Goal: Task Accomplishment & Management: Manage account settings

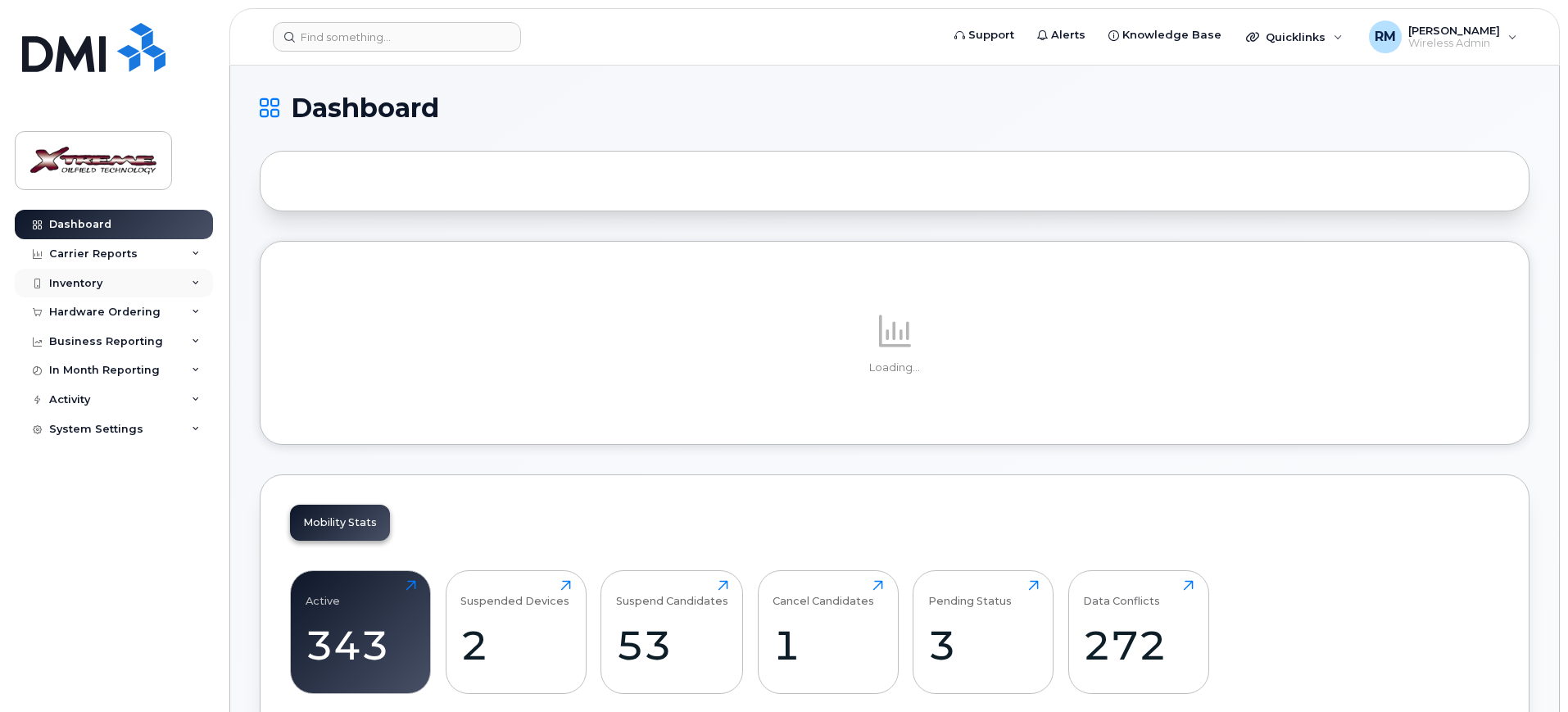
click at [106, 278] on div "Inventory" at bounding box center [114, 284] width 198 height 29
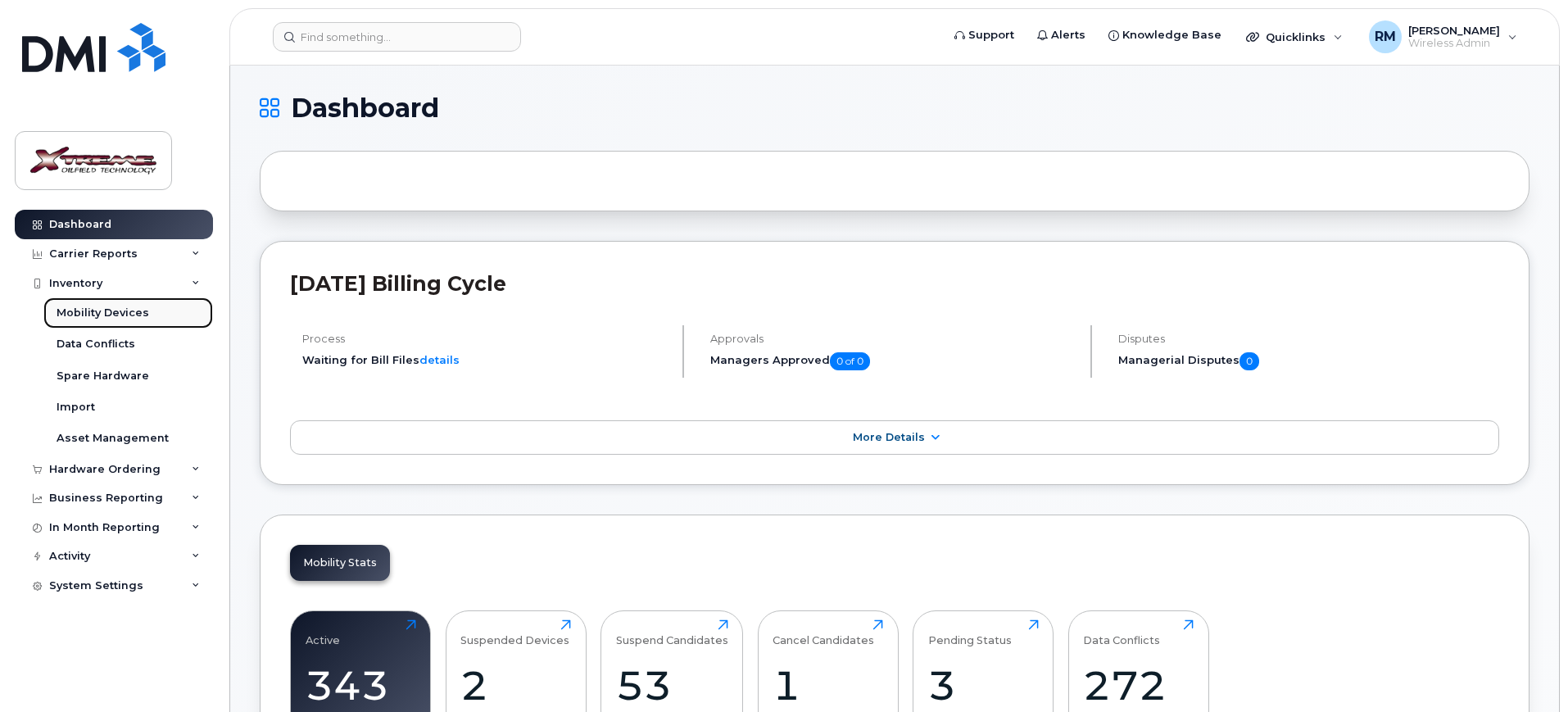
click at [108, 307] on div "Mobility Devices" at bounding box center [102, 313] width 93 height 15
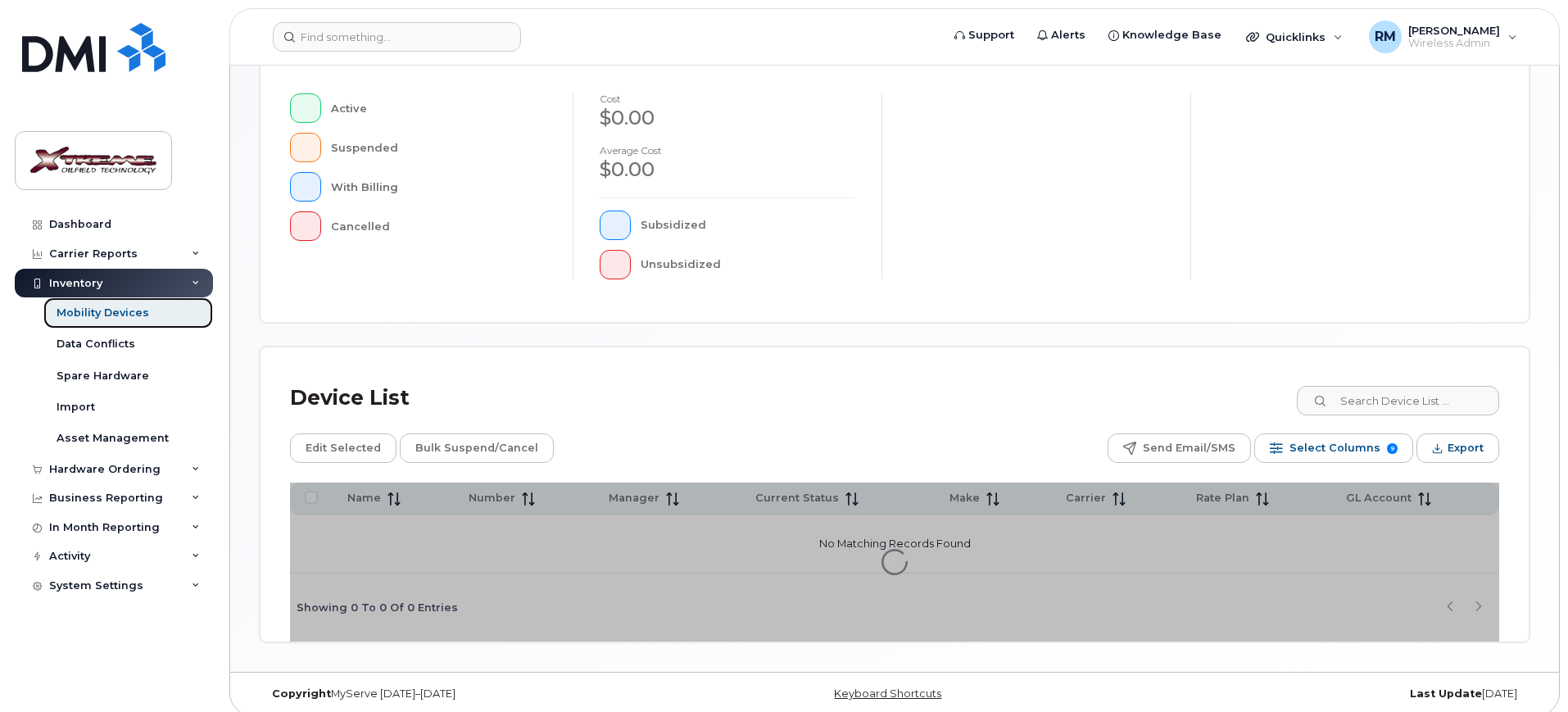
scroll to position [415, 0]
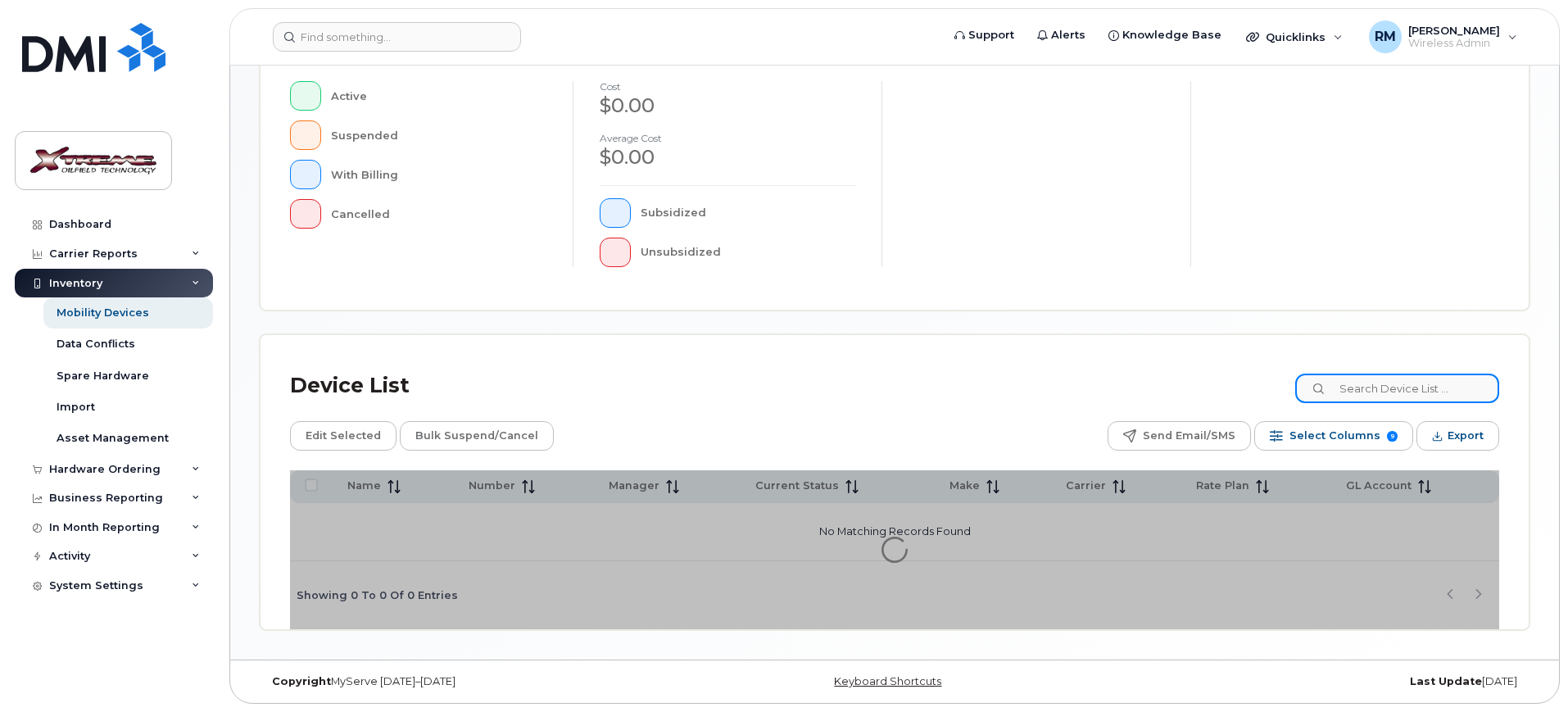
click at [1422, 386] on input at bounding box center [1396, 389] width 204 height 29
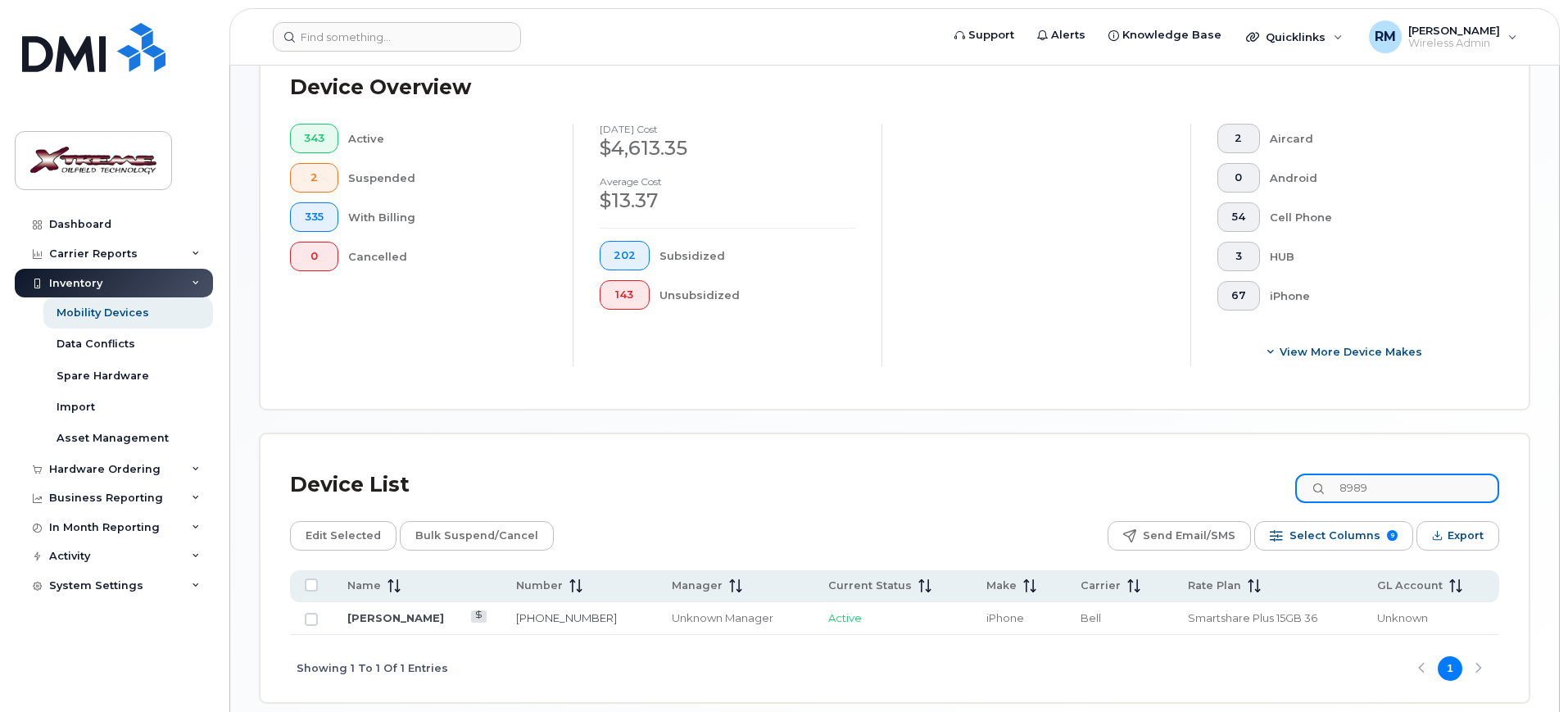
scroll to position [443, 0]
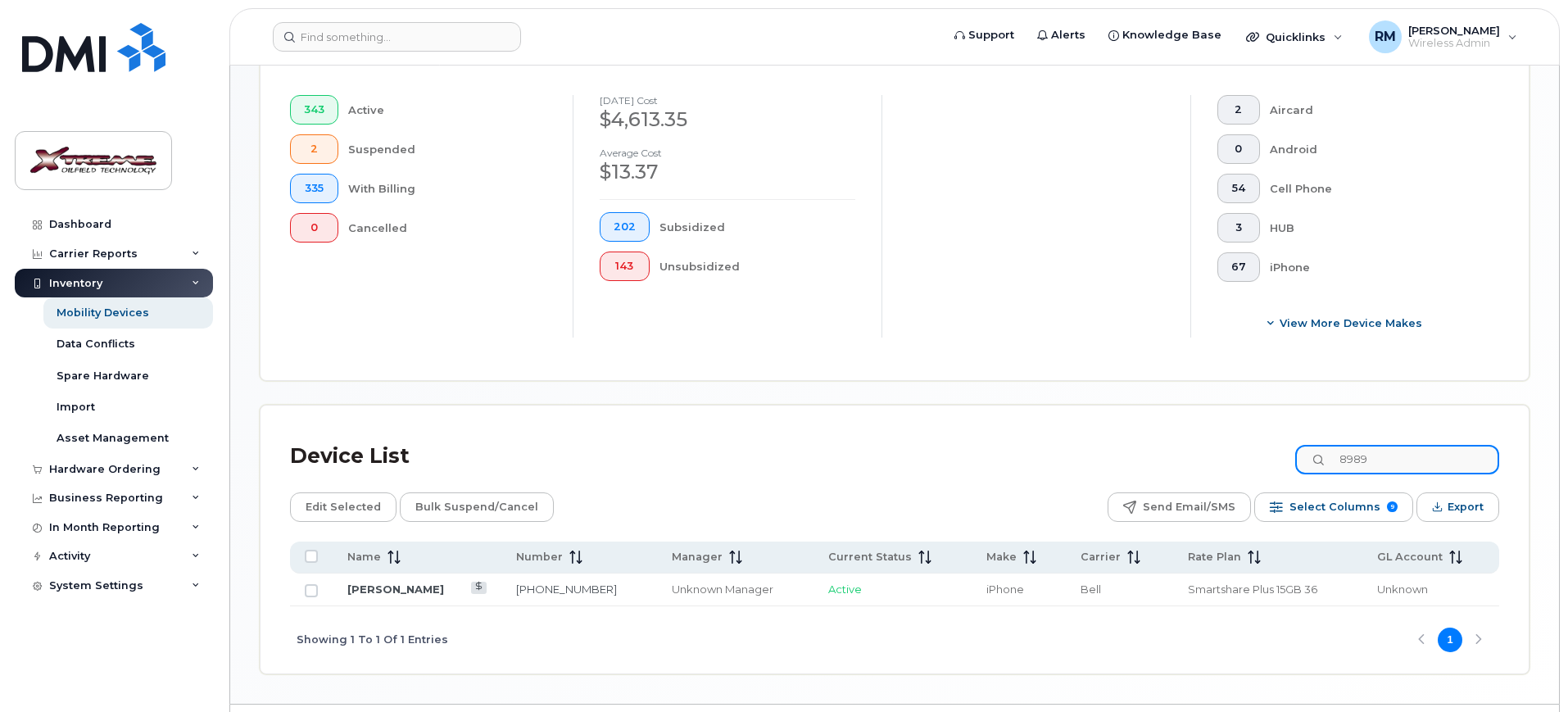
type input "8989"
click at [404, 574] on td "[PERSON_NAME]" at bounding box center [417, 591] width 169 height 33
click at [404, 583] on link "[PERSON_NAME]" at bounding box center [396, 589] width 97 height 13
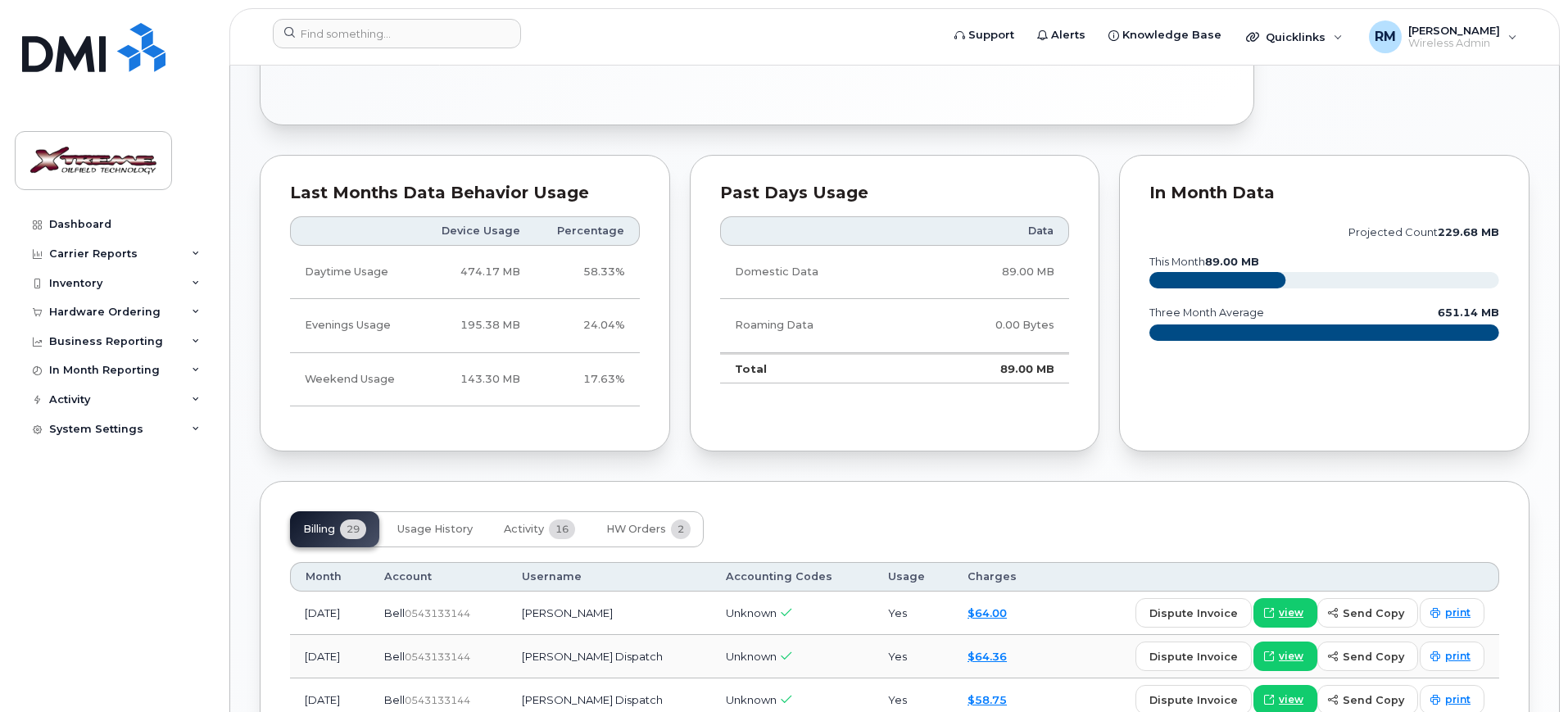
scroll to position [205, 0]
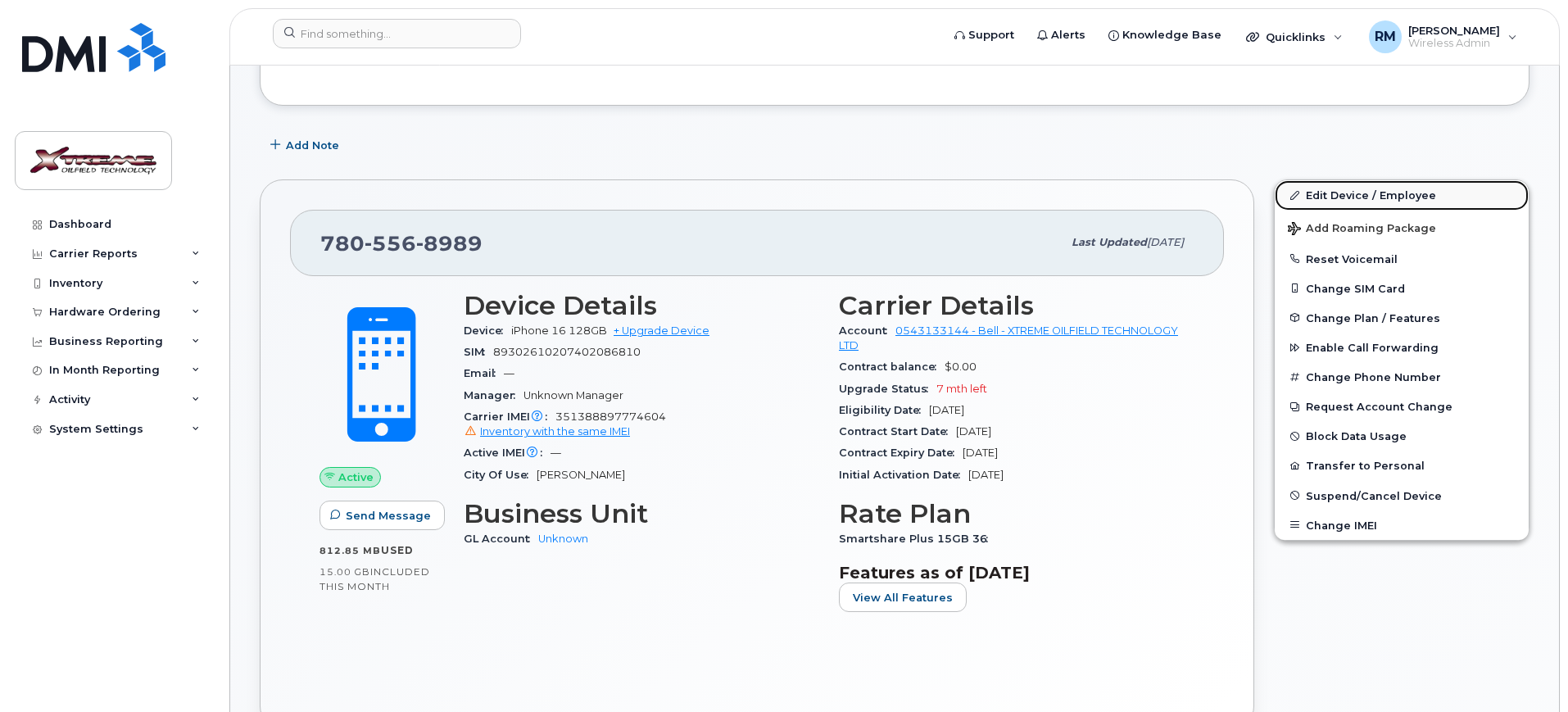
click at [1340, 198] on link "Edit Device / Employee" at bounding box center [1402, 195] width 254 height 29
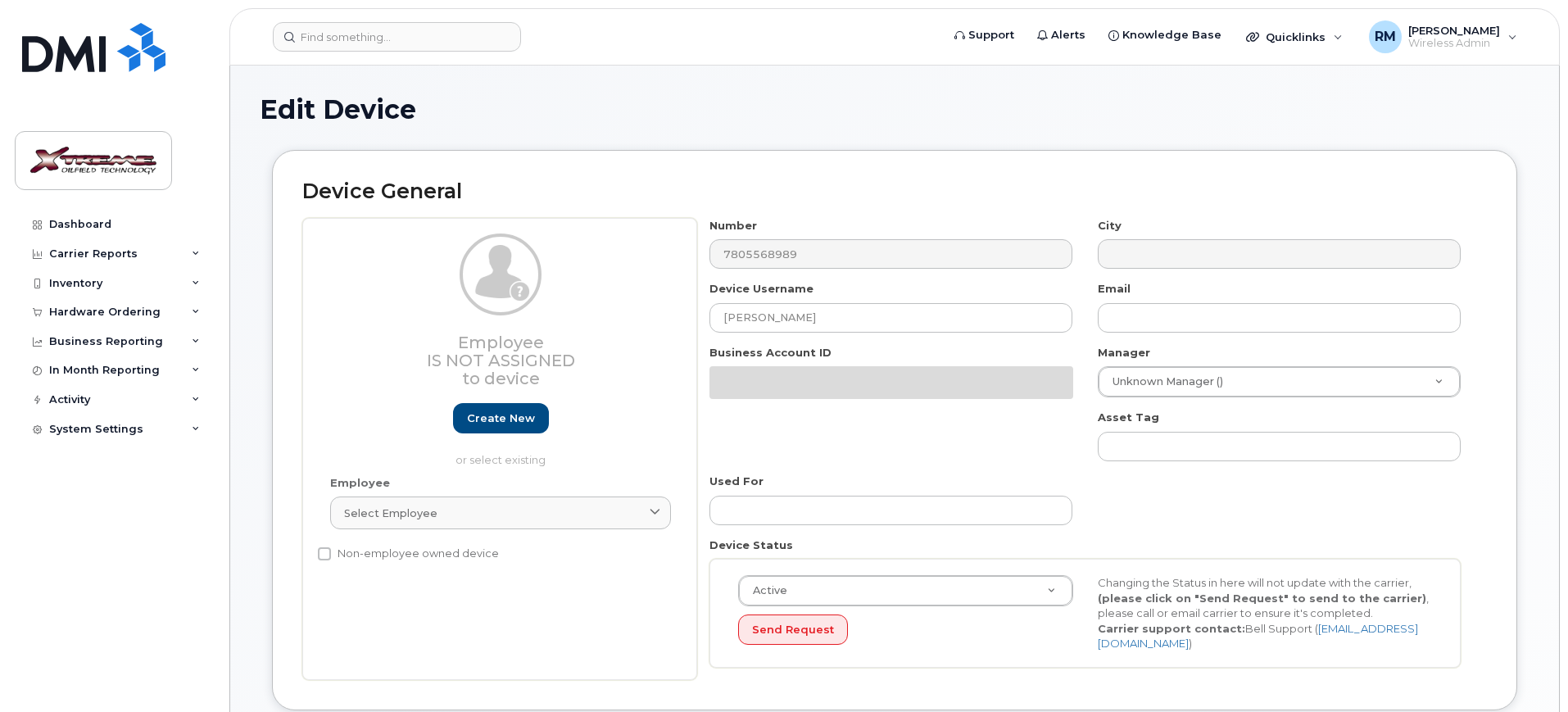
select select "4343095"
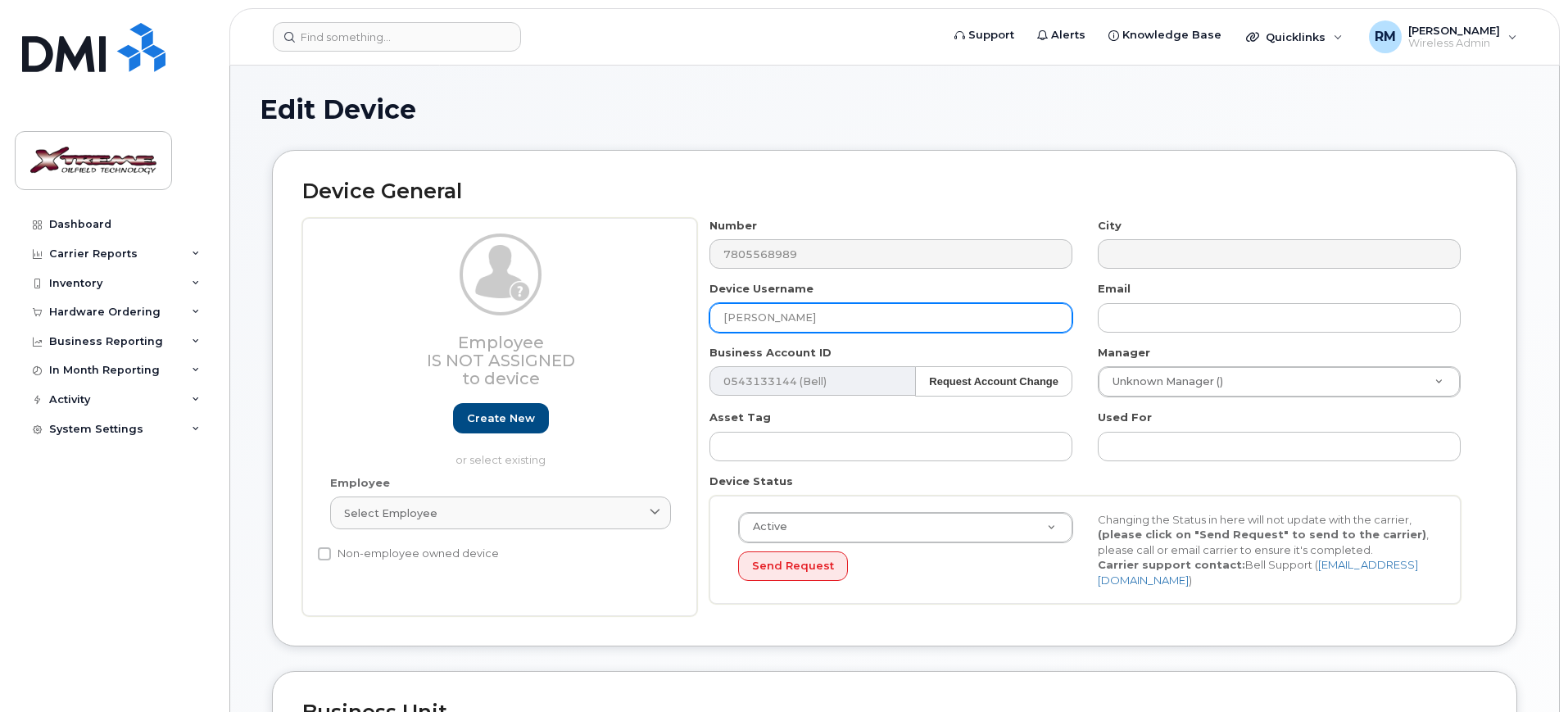
drag, startPoint x: 888, startPoint y: 323, endPoint x: 459, endPoint y: 316, distance: 429.1
click at [478, 317] on div "Employee Is not assigned to device Create new or select existing Employee Selec…" at bounding box center [895, 417] width 1185 height 399
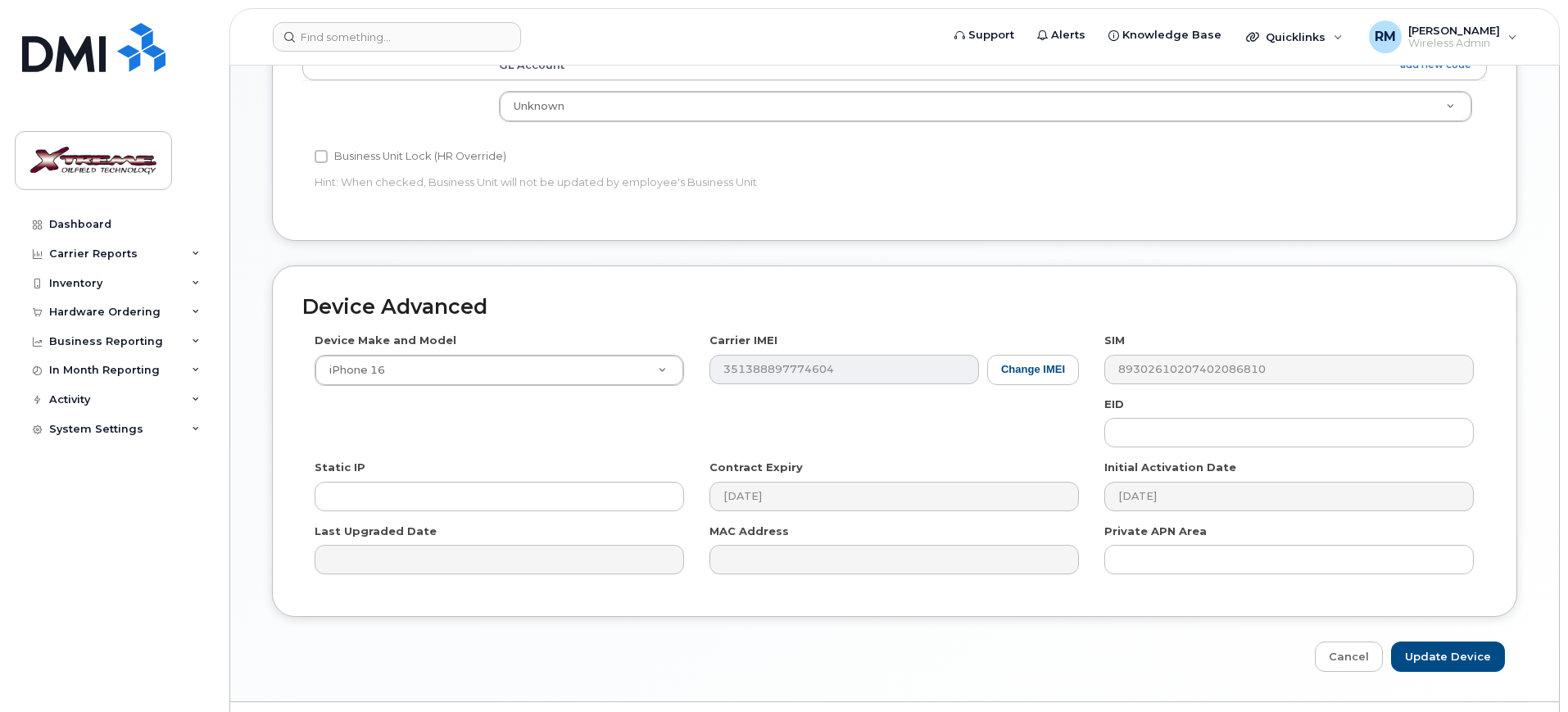
scroll to position [724, 0]
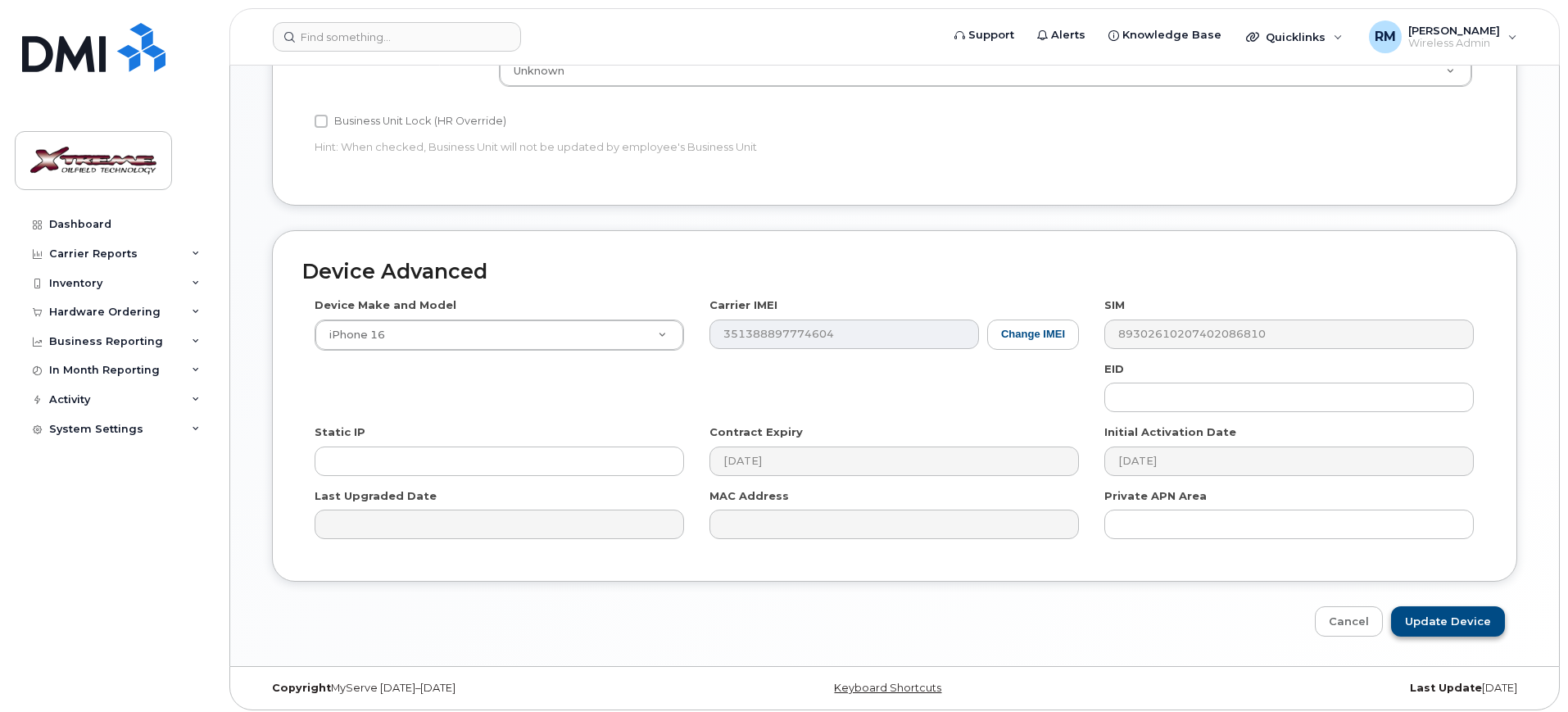
type input "[PERSON_NAME] Dispatch"
click at [1451, 606] on input "Update Device" at bounding box center [1448, 621] width 114 height 30
type input "Saving..."
